Goal: Check status: Check status

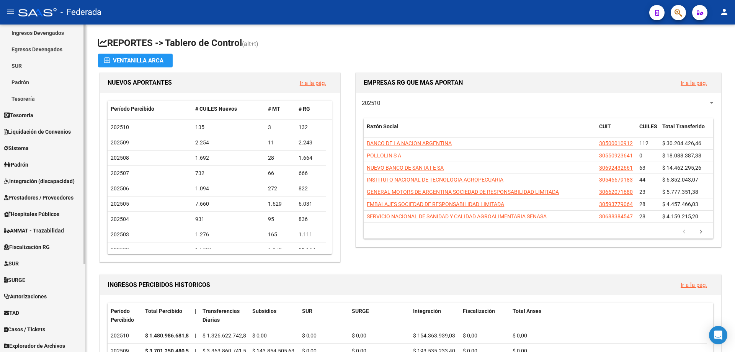
scroll to position [120, 0]
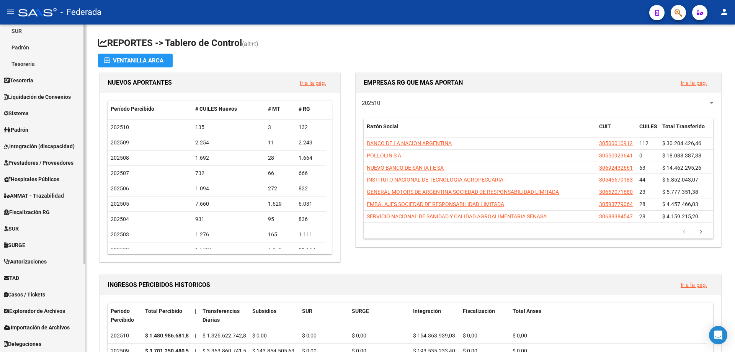
click at [43, 312] on span "Explorador de Archivos" at bounding box center [34, 311] width 61 height 8
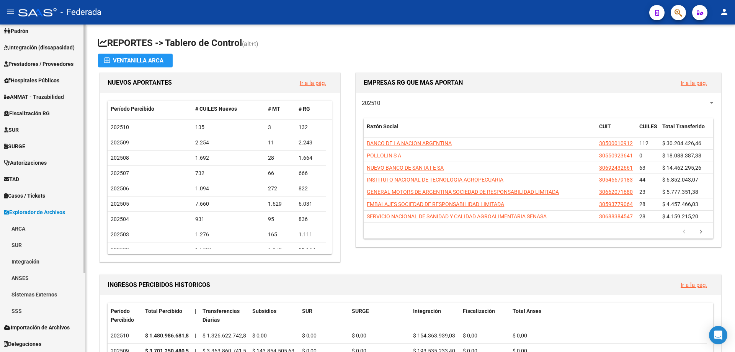
scroll to position [104, 0]
click at [18, 310] on link "SSS" at bounding box center [42, 311] width 85 height 16
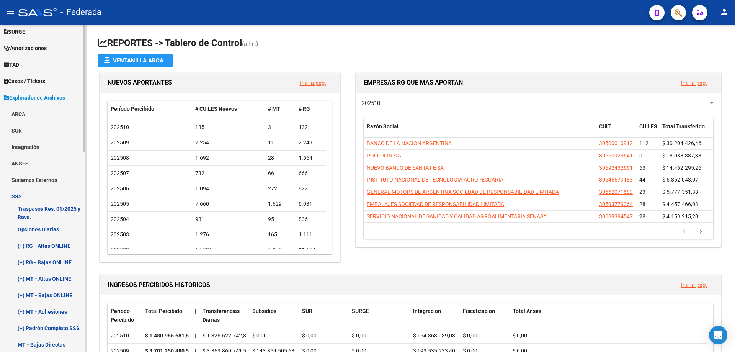
scroll to position [219, 0]
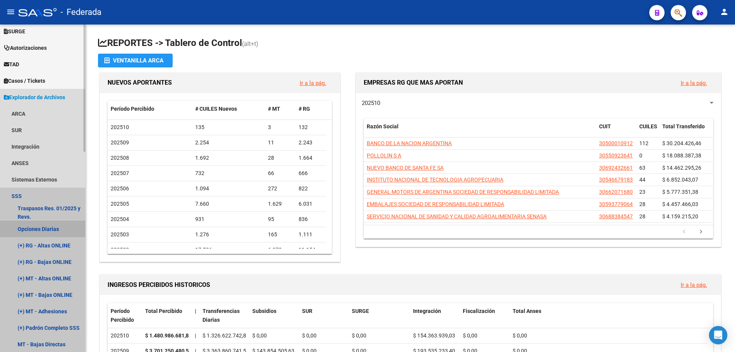
click at [50, 228] on link "Opciones Diarias" at bounding box center [42, 229] width 85 height 16
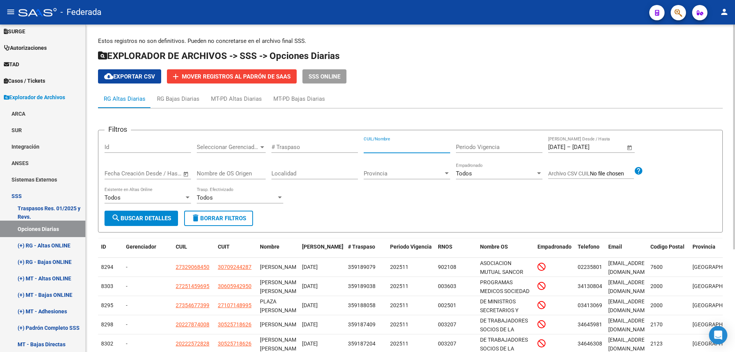
click at [395, 148] on input "CUIL/Nombre" at bounding box center [407, 147] width 87 height 7
paste input "20-22715483-8"
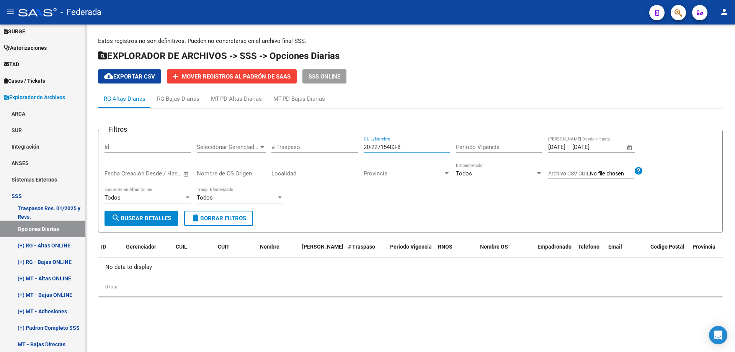
type input "20-22715483-8"
click at [629, 146] on span "Open calendar" at bounding box center [630, 147] width 18 height 18
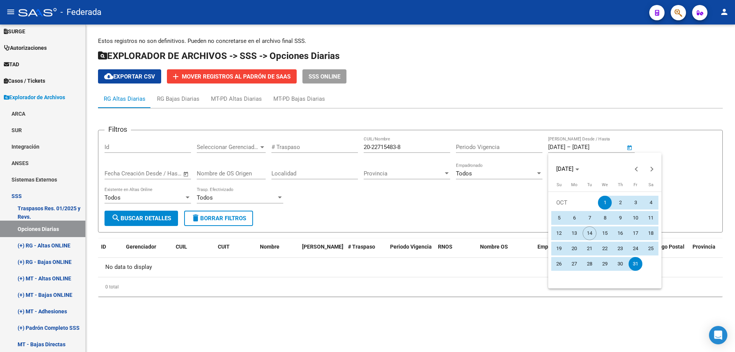
click at [609, 201] on span "1" at bounding box center [605, 203] width 14 height 14
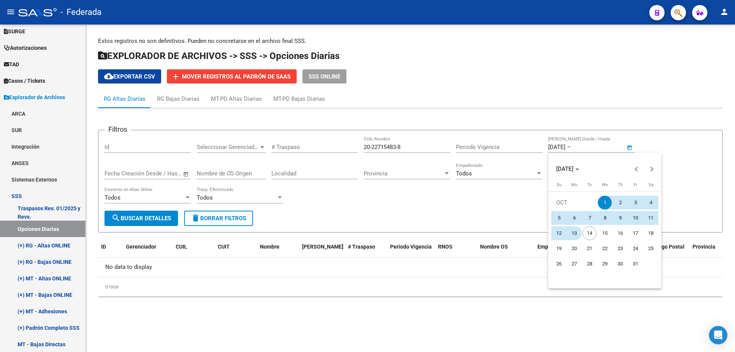
click at [579, 234] on span "13" at bounding box center [575, 233] width 14 height 14
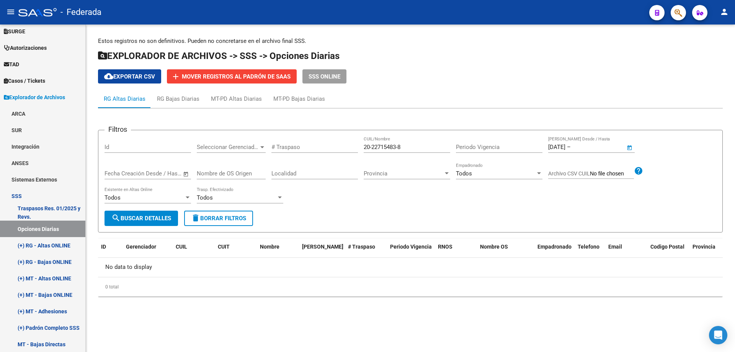
type input "[DATE]"
click at [143, 219] on span "search Buscar Detalles" at bounding box center [141, 218] width 60 height 7
click at [371, 145] on input "20-22715483-8" at bounding box center [407, 147] width 87 height 7
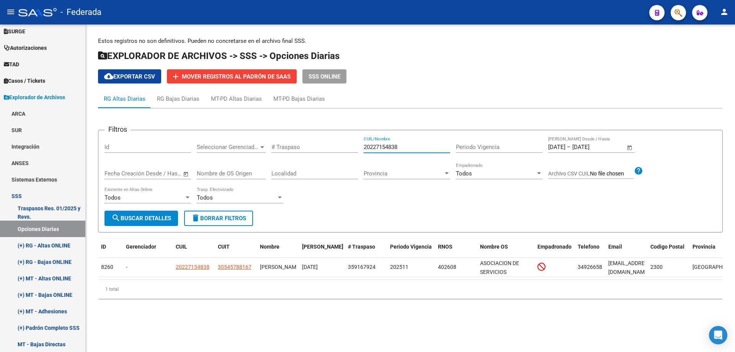
type input "20227154838"
